Goal: Task Accomplishment & Management: Manage account settings

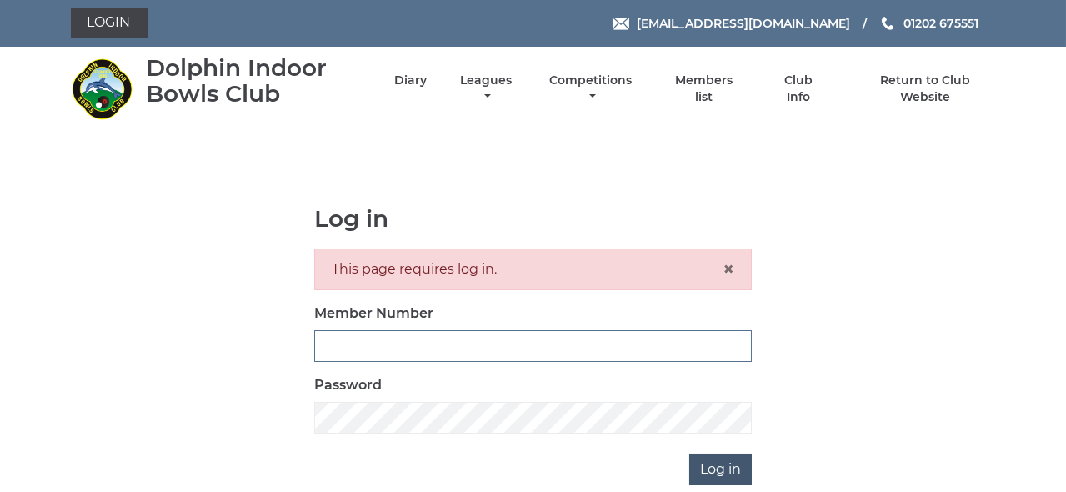
type input "1785"
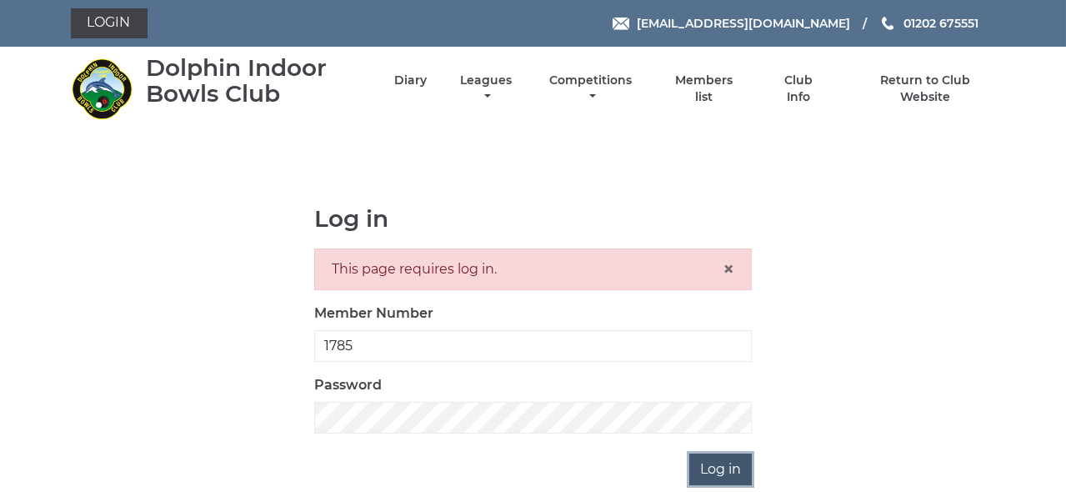
click at [703, 469] on input "Log in" at bounding box center [720, 469] width 62 height 32
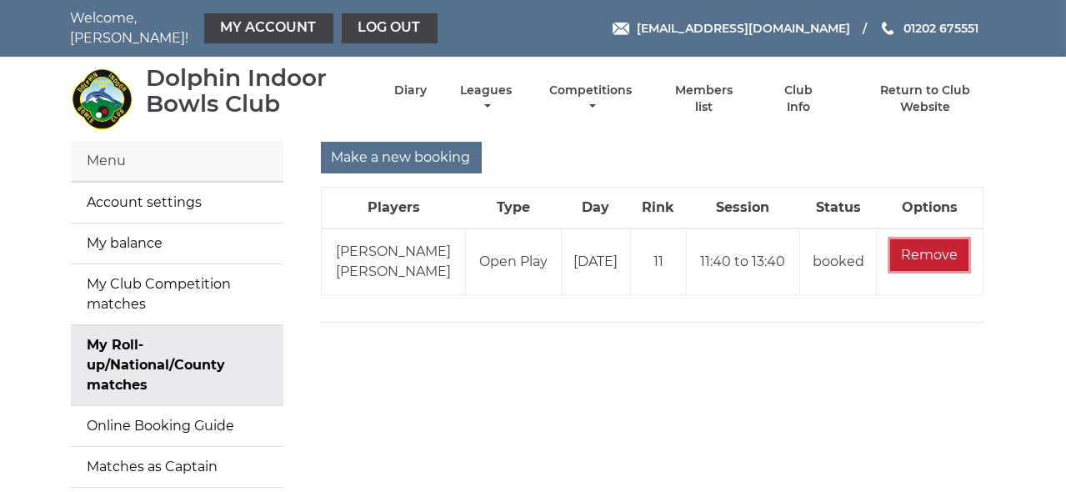
click at [942, 243] on input "Remove" at bounding box center [929, 255] width 78 height 32
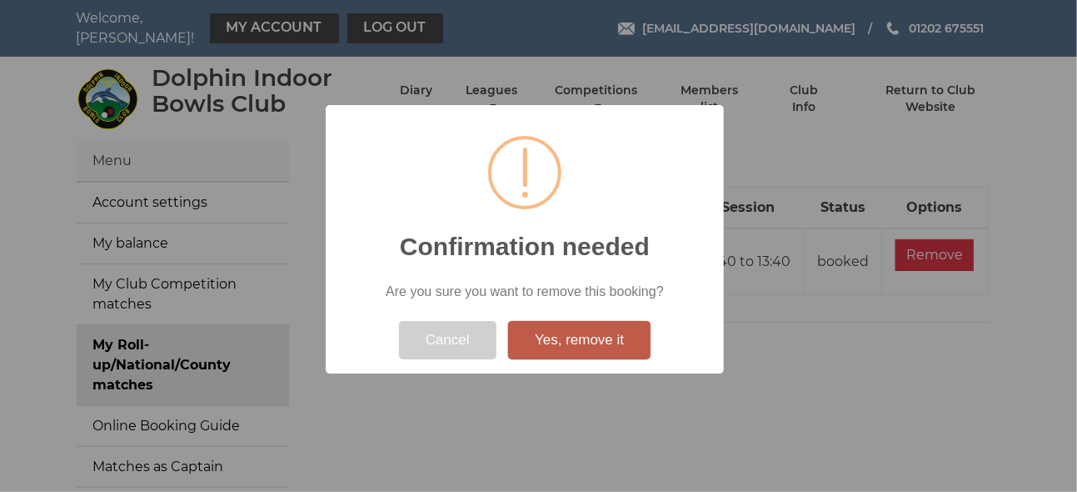
click at [576, 342] on button "Yes, remove it" at bounding box center [579, 340] width 142 height 38
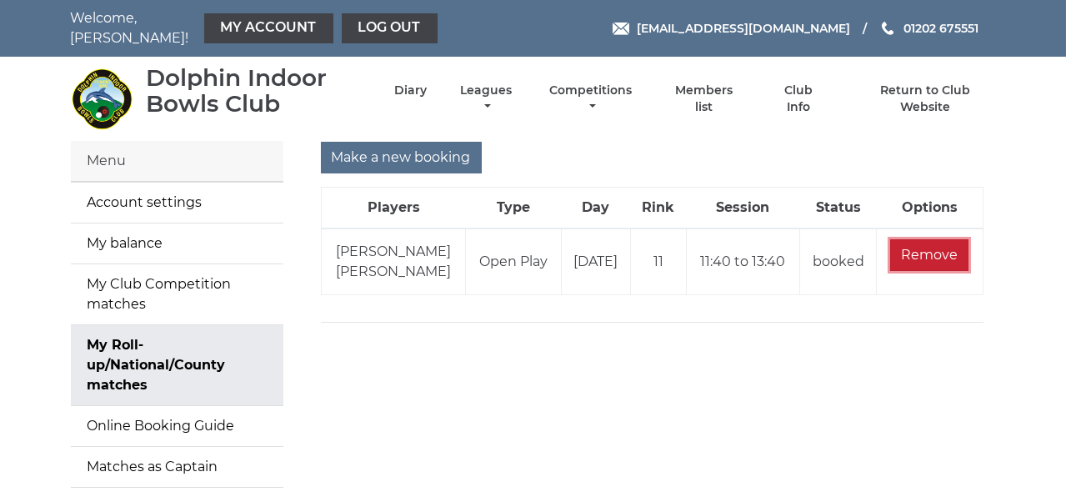
click at [936, 242] on input "Remove" at bounding box center [929, 255] width 78 height 32
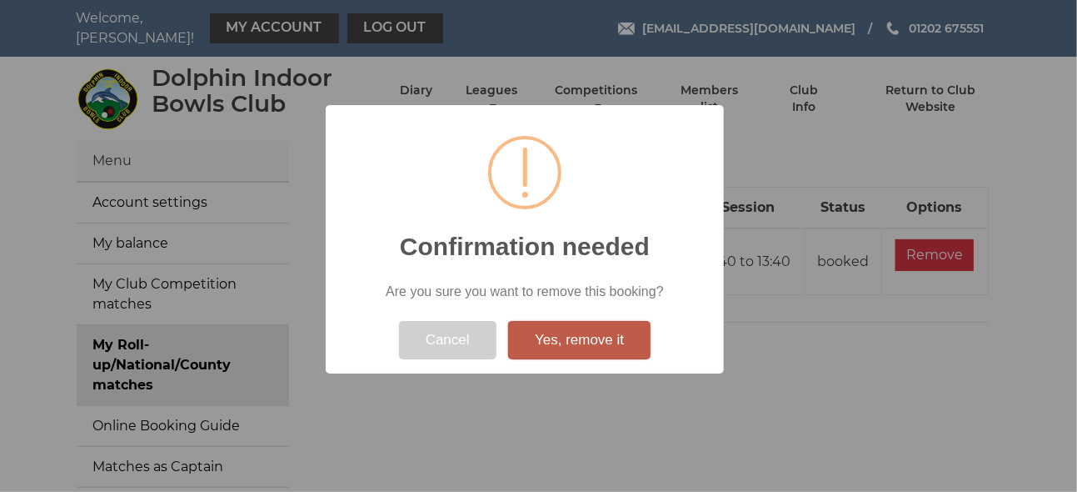
click at [611, 332] on button "Yes, remove it" at bounding box center [579, 340] width 142 height 38
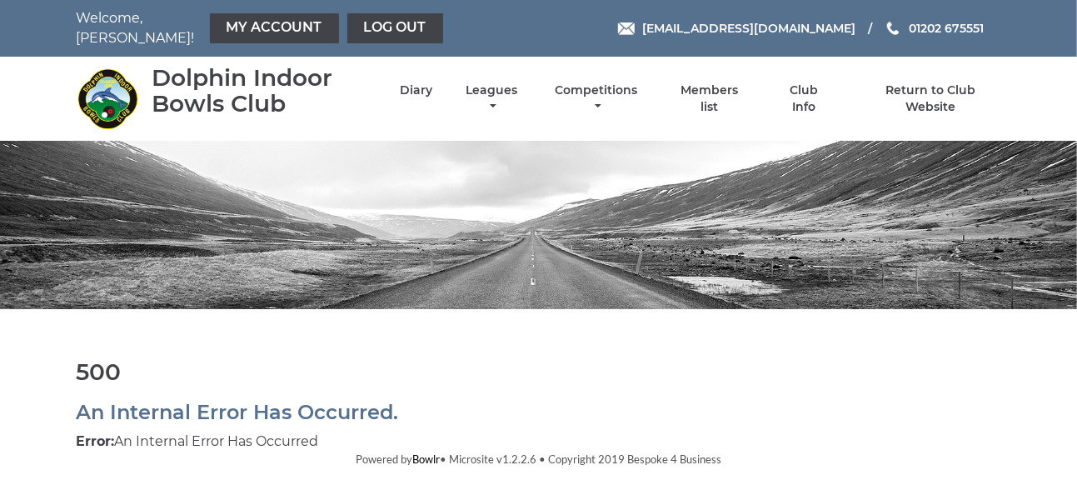
click at [1068, 203] on html "Welcome, Mike! My Account Log out reception@dolphinibc.com 01202 675551" at bounding box center [538, 234] width 1077 height 468
click at [943, 84] on link "Return to Club Website" at bounding box center [930, 100] width 141 height 32
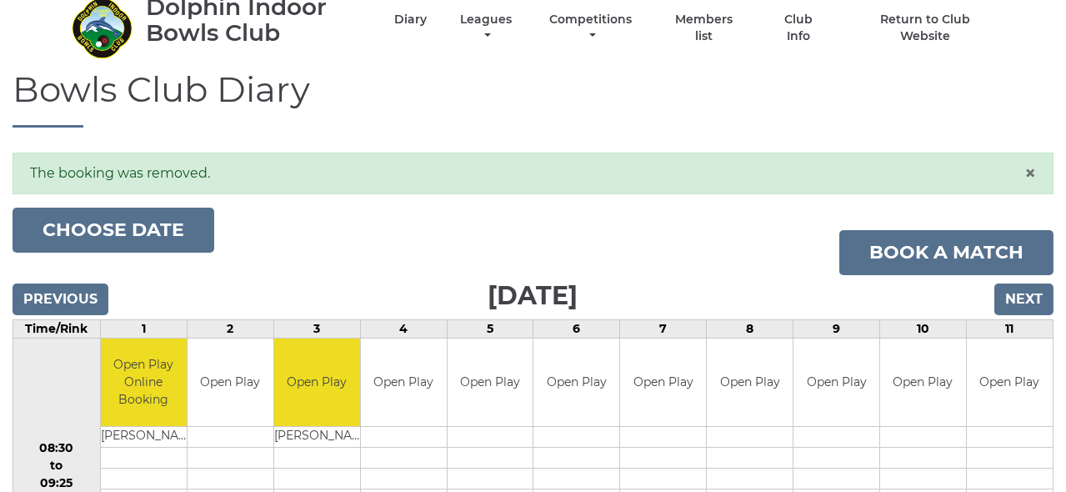
scroll to position [73, 0]
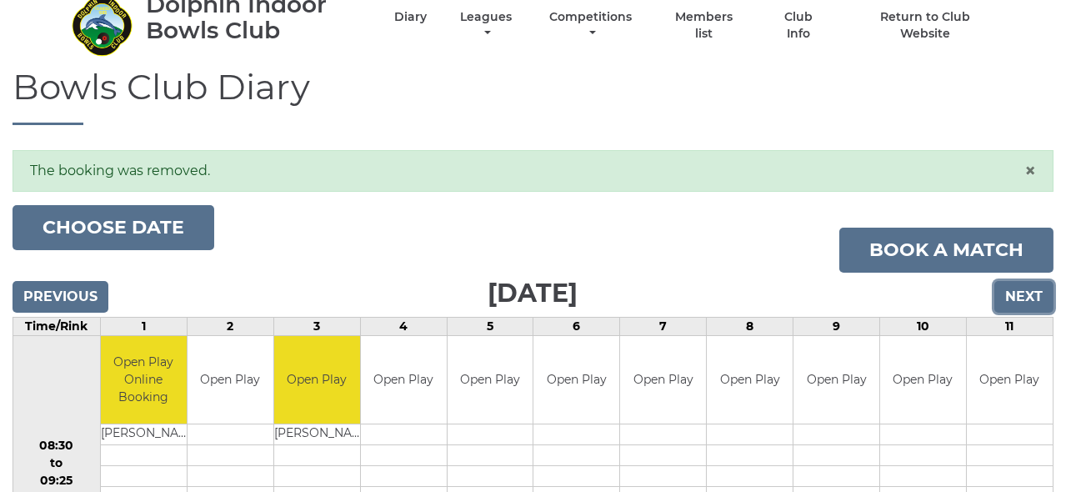
click at [1020, 281] on input "Next" at bounding box center [1023, 297] width 59 height 32
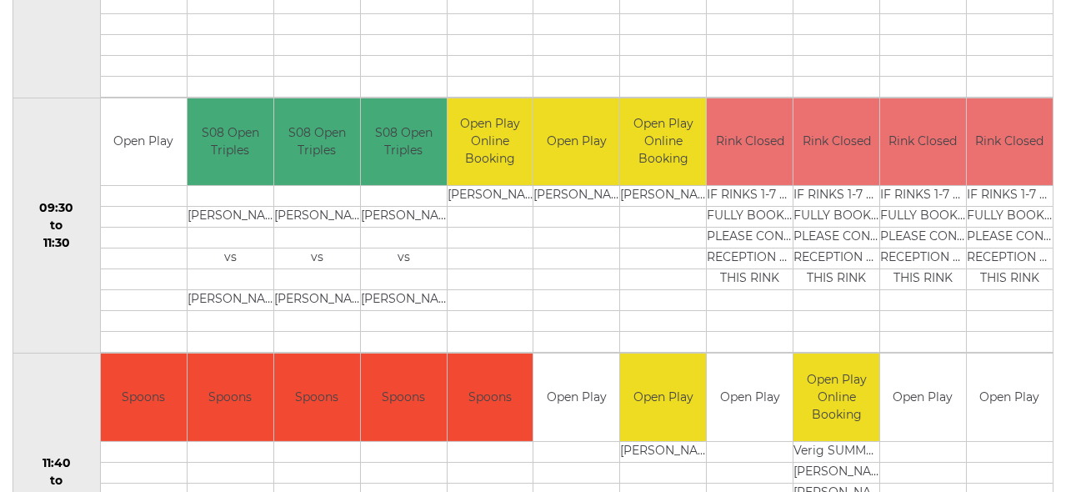
scroll to position [796, 0]
